Goal: Transaction & Acquisition: Purchase product/service

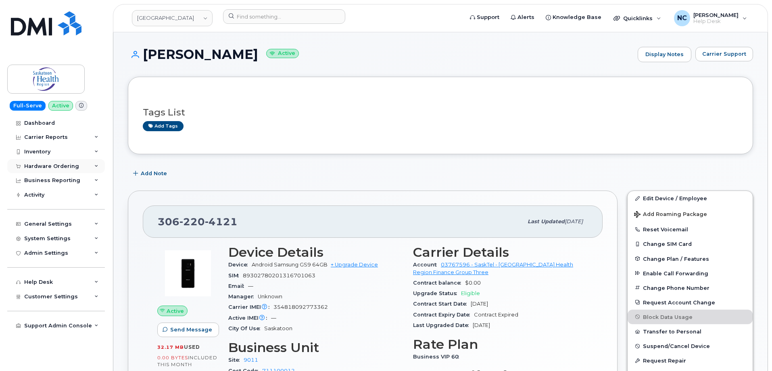
click at [74, 163] on div "Hardware Ordering" at bounding box center [51, 166] width 55 height 6
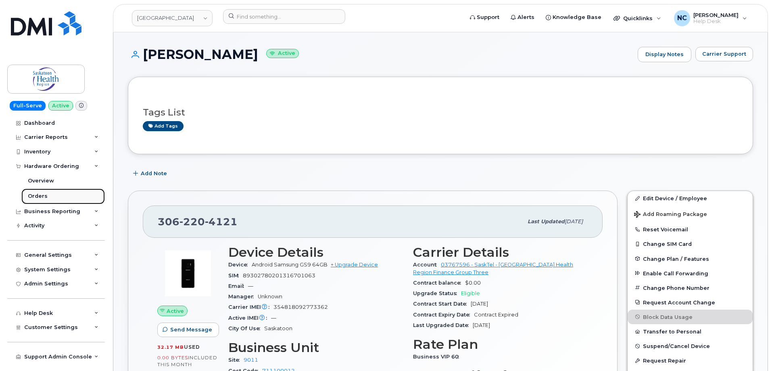
click at [37, 194] on div "Orders" at bounding box center [38, 195] width 20 height 7
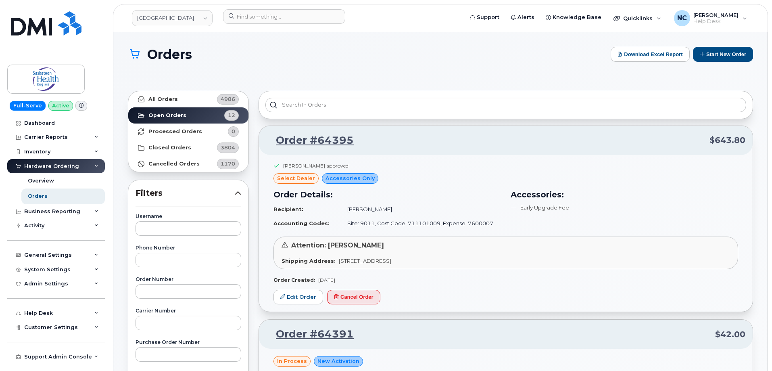
click at [717, 64] on div "Orders Download Excel Report Start New Order" at bounding box center [440, 61] width 625 height 29
click at [724, 53] on button "Start New Order" at bounding box center [723, 54] width 60 height 15
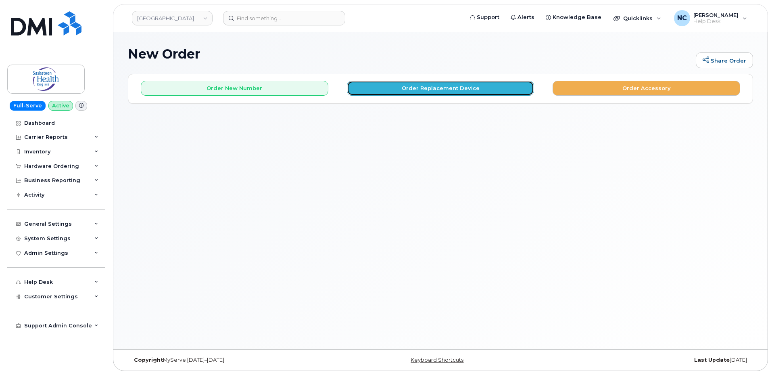
click at [433, 87] on button "Order Replacement Device" at bounding box center [441, 88] width 188 height 15
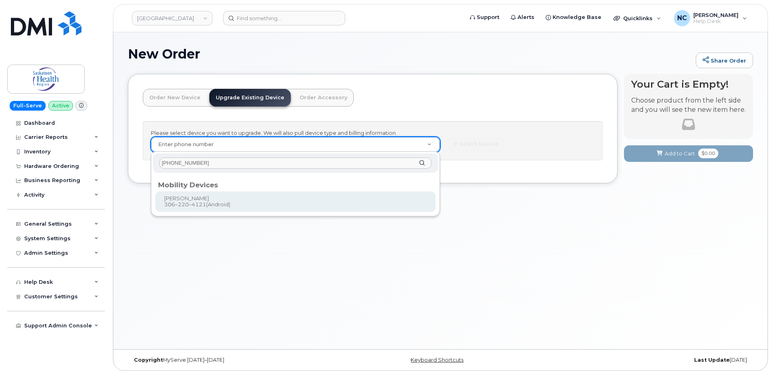
type input "306-220-4121"
type input "201913"
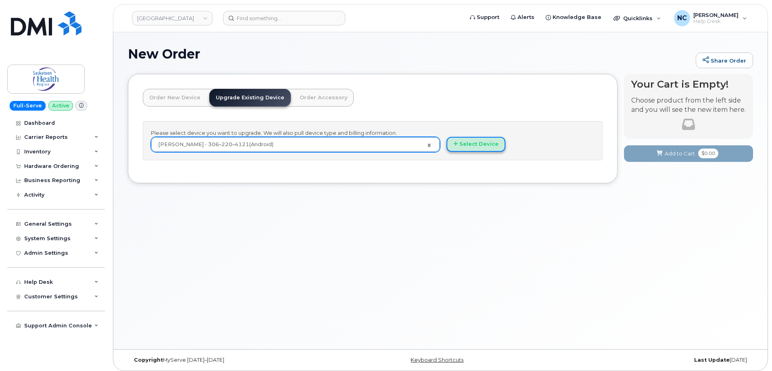
click at [462, 139] on button "Select Device" at bounding box center [476, 144] width 59 height 15
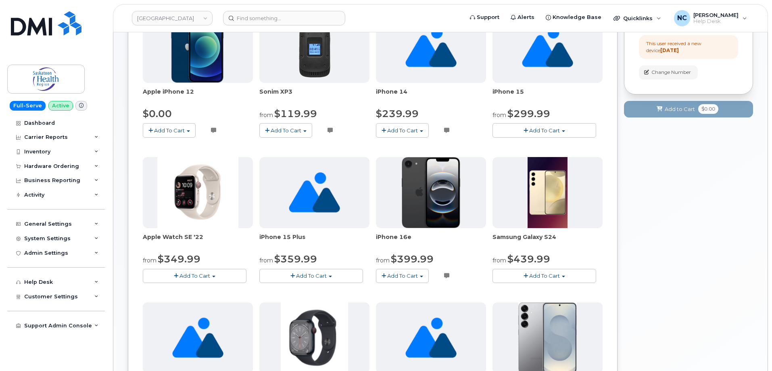
scroll to position [143, 0]
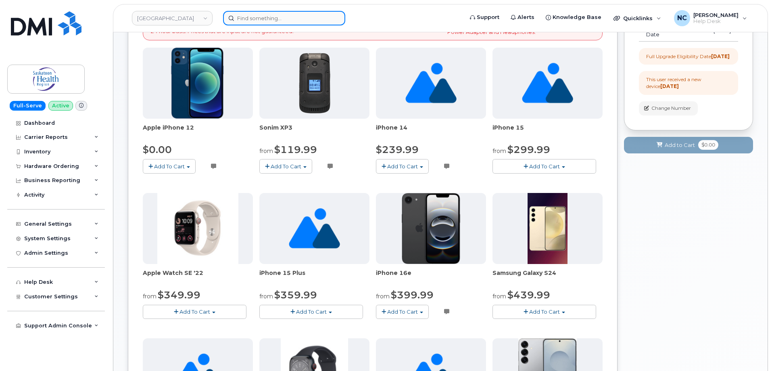
click at [282, 14] on input at bounding box center [284, 18] width 122 height 15
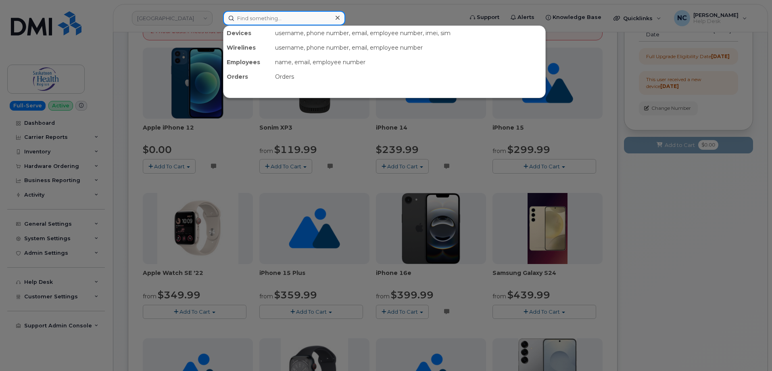
paste input "8177212675"
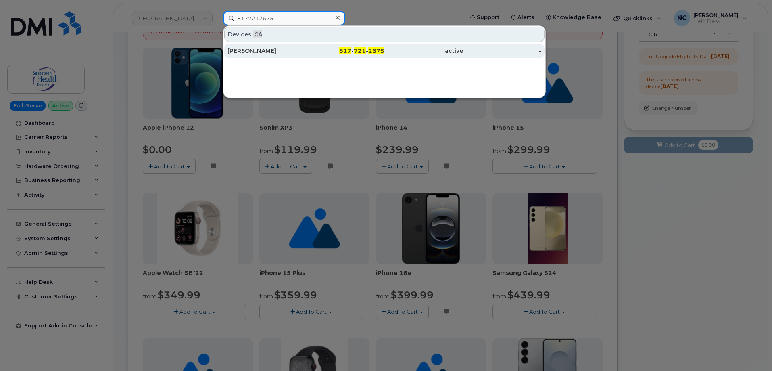
type input "8177212675"
click at [277, 57] on div "Pam Machac" at bounding box center [267, 51] width 79 height 15
